Goal: Task Accomplishment & Management: Use online tool/utility

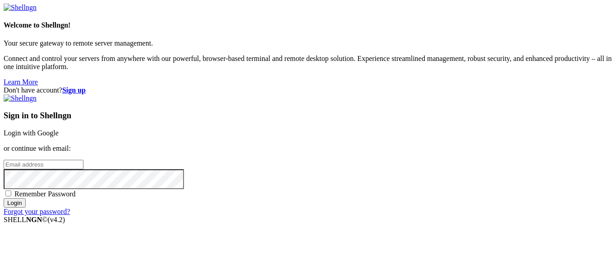
click at [343, 144] on p "or continue with email:" at bounding box center [308, 148] width 609 height 8
click at [59, 129] on link "Login with Google" at bounding box center [31, 133] width 55 height 8
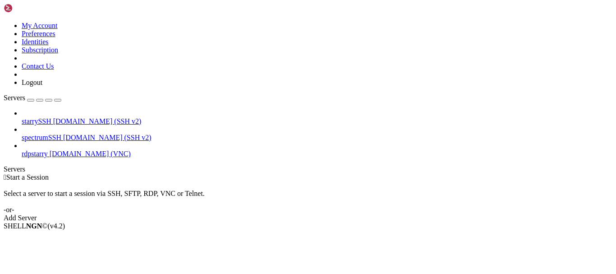
click at [64, 117] on span "[DOMAIN_NAME] (SSH v2)" at bounding box center [97, 121] width 88 height 8
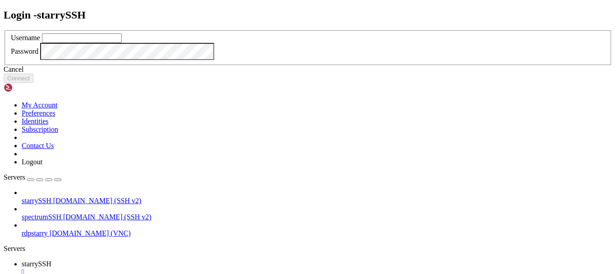
click at [122, 43] on input "text" at bounding box center [82, 37] width 80 height 9
type input "redji"
click button "Connect" at bounding box center [19, 78] width 30 height 9
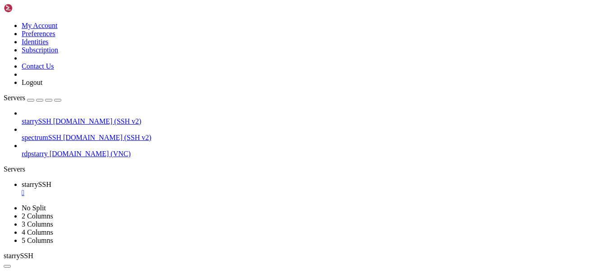
click at [48, 150] on span "rdpstarry" at bounding box center [35, 154] width 26 height 8
click at [224, 205] on div "" at bounding box center [317, 209] width 591 height 8
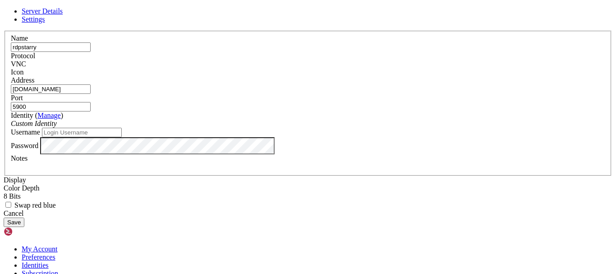
click at [26, 60] on span "VNC" at bounding box center [18, 64] width 15 height 8
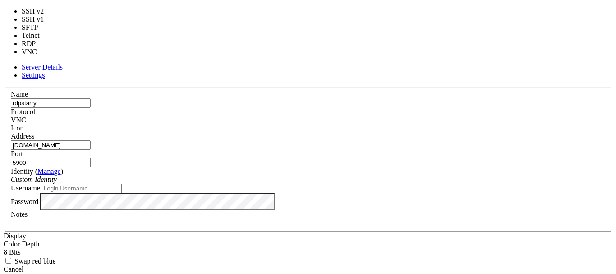
type input "3389"
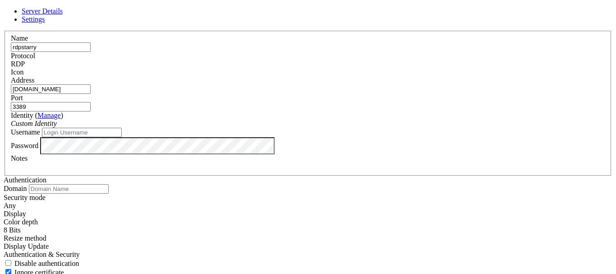
scroll to position [18, 0]
click at [122, 137] on input "Username" at bounding box center [82, 132] width 80 height 9
type input "redji"
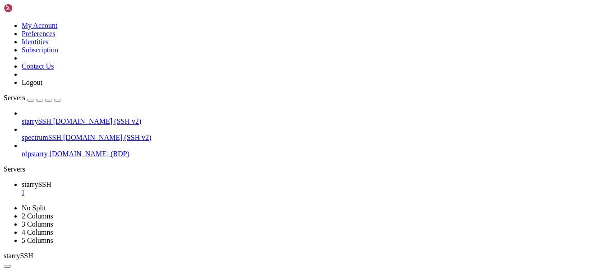
click at [48, 150] on span "rdpstarry" at bounding box center [35, 154] width 26 height 8
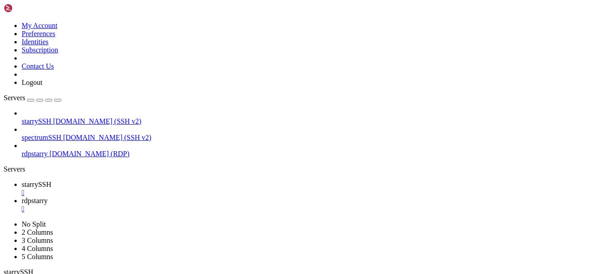
click at [222, 205] on div "" at bounding box center [317, 209] width 591 height 8
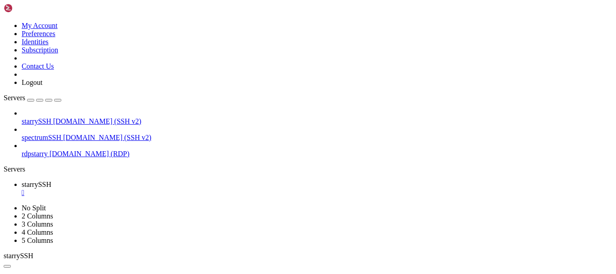
click at [166, 189] on div "" at bounding box center [317, 193] width 591 height 8
